Goal: Task Accomplishment & Management: Use online tool/utility

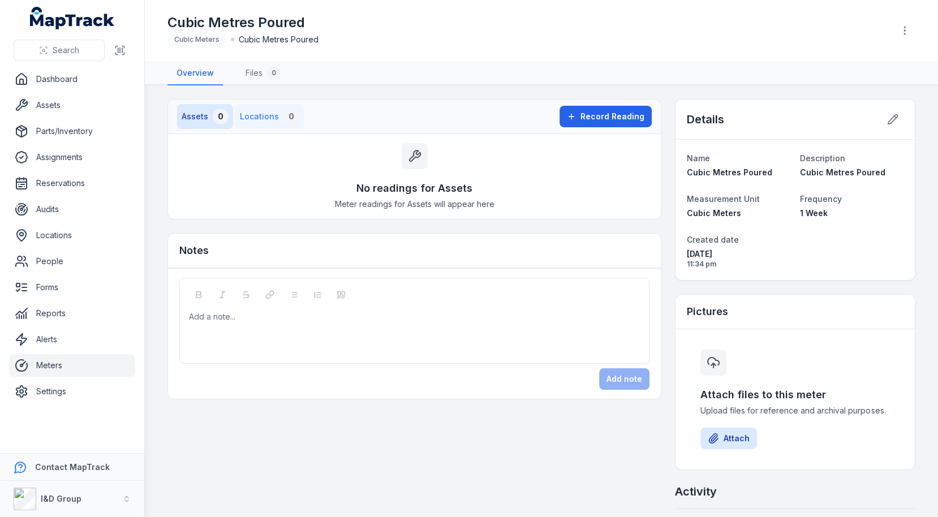
click at [269, 118] on button "Locations 0" at bounding box center [269, 116] width 68 height 25
click at [202, 115] on button "Assets 0" at bounding box center [205, 116] width 56 height 25
click at [371, 97] on main "Assets 0 Locations 0 Record Reading No readings for Assets Meter readings for A…" at bounding box center [541, 301] width 793 height 432
click at [580, 117] on button "Record Reading" at bounding box center [605, 116] width 92 height 21
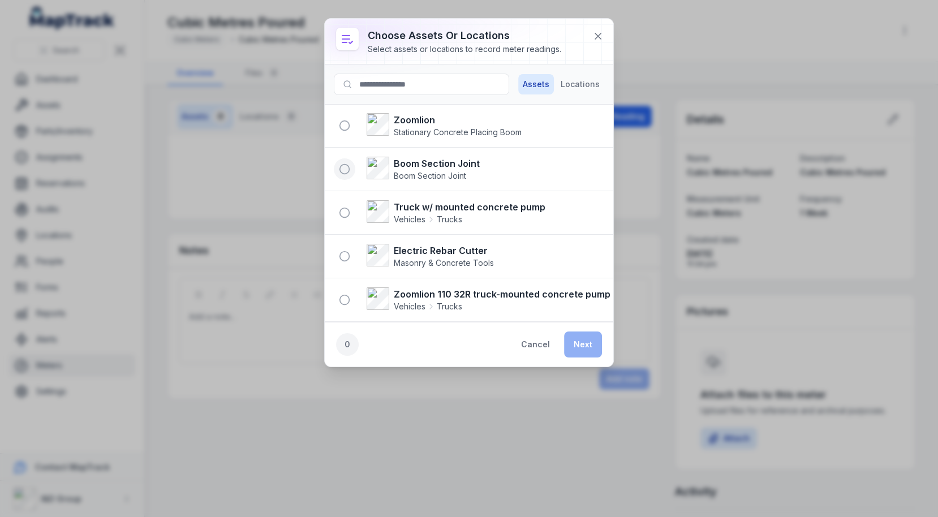
click at [345, 168] on icon "button" at bounding box center [344, 168] width 11 height 11
click at [575, 334] on button "Next" at bounding box center [583, 344] width 38 height 26
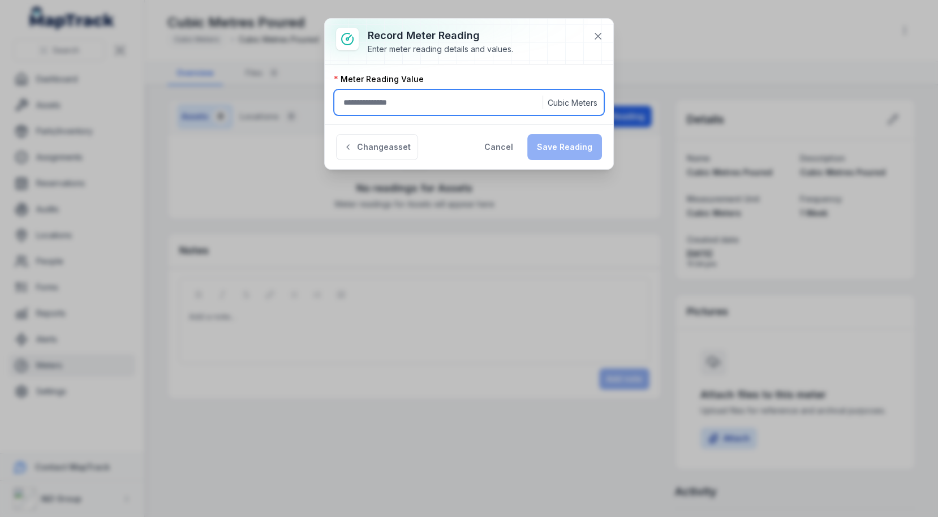
click at [415, 104] on input ":r17a:-form-item-label" at bounding box center [469, 102] width 270 height 26
type input "**"
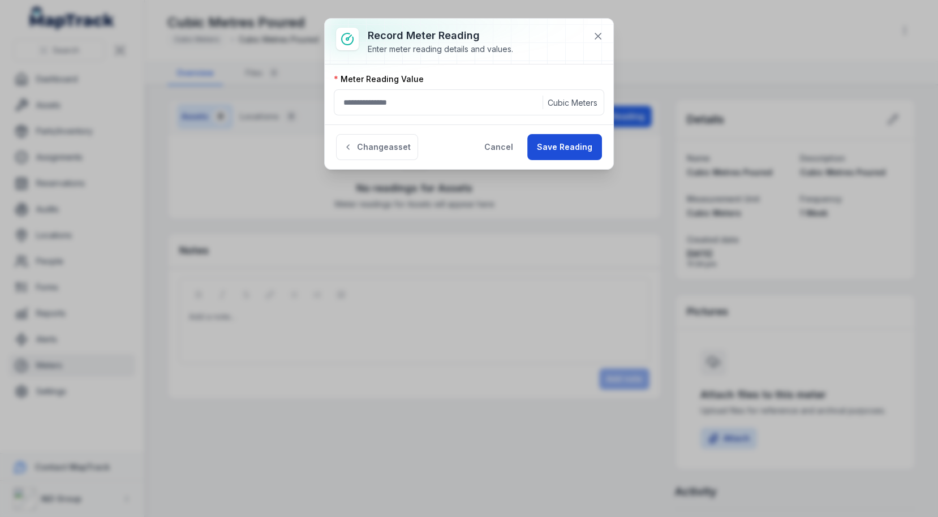
click at [555, 145] on button "Save Reading" at bounding box center [564, 147] width 75 height 26
